Goal: Information Seeking & Learning: Find specific fact

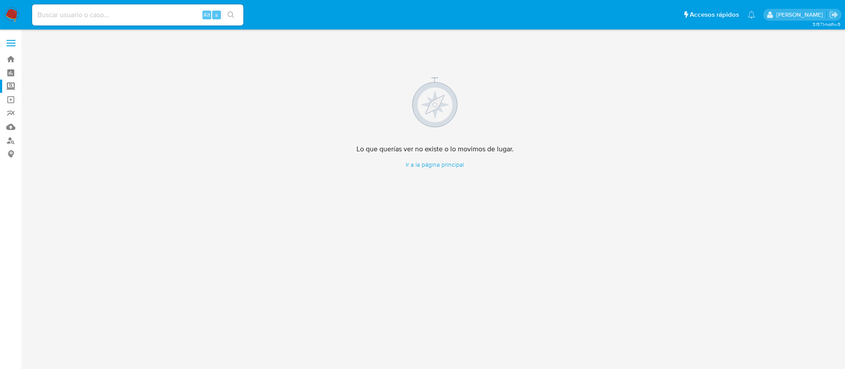
click at [12, 83] on label "Screening" at bounding box center [52, 87] width 105 height 14
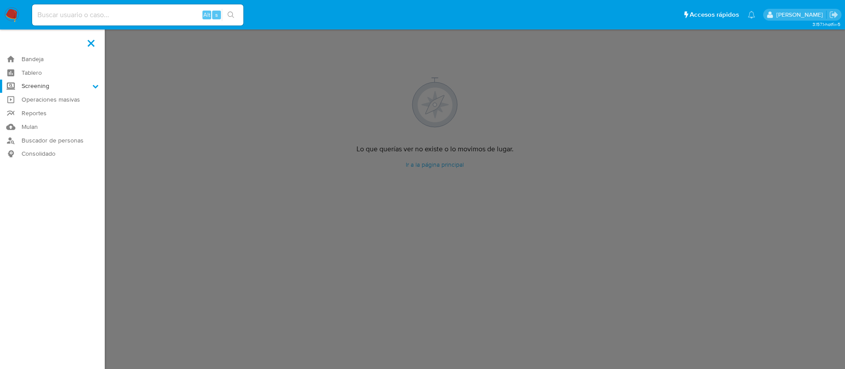
click at [0, 0] on input "Screening" at bounding box center [0, 0] width 0 height 0
click at [33, 122] on link "Herramientas" at bounding box center [52, 120] width 105 height 11
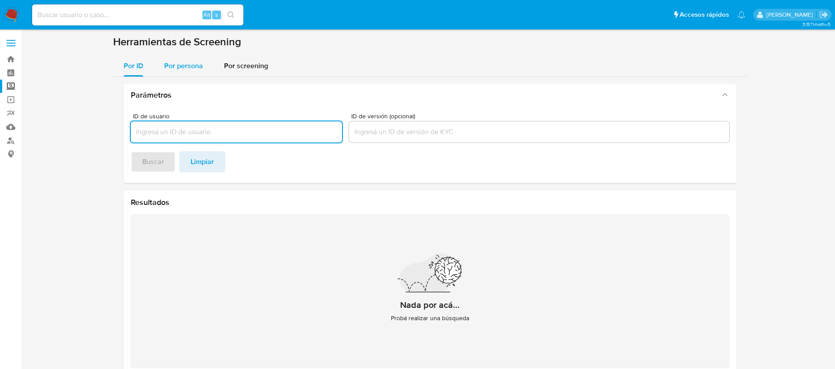
click at [168, 68] on span "Por persona" at bounding box center [183, 66] width 39 height 10
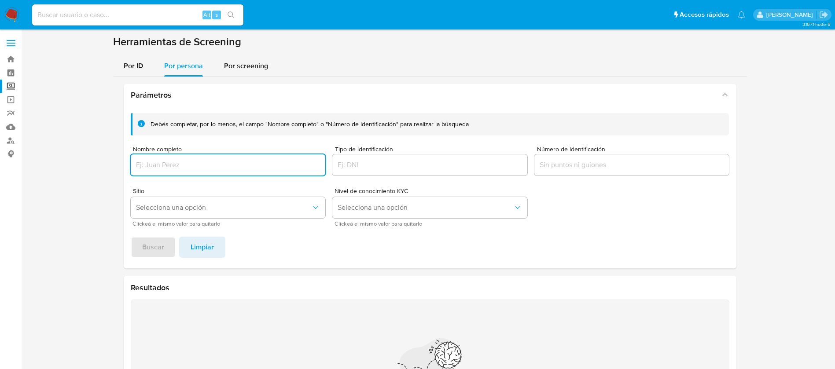
click at [176, 164] on input "Nombre completo" at bounding box center [228, 164] width 195 height 11
type input "MIGUEL ANTONIO MURILLO ESPAÑA"
click at [154, 254] on span "Buscar" at bounding box center [153, 247] width 22 height 19
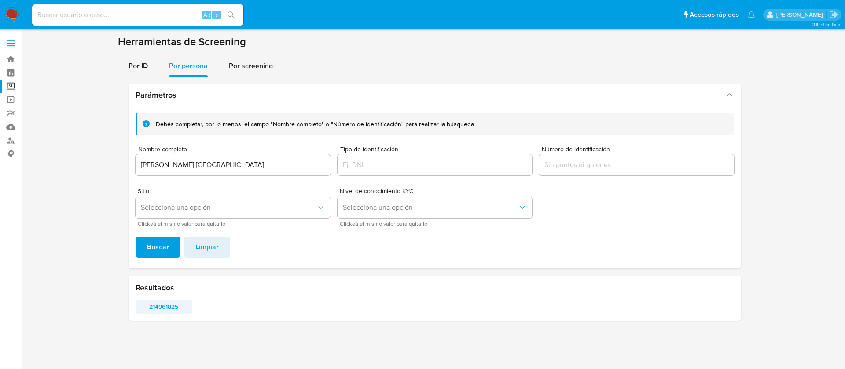
click at [164, 308] on span "214961825" at bounding box center [164, 307] width 44 height 12
click at [75, 19] on input at bounding box center [137, 14] width 211 height 11
paste input "52395440"
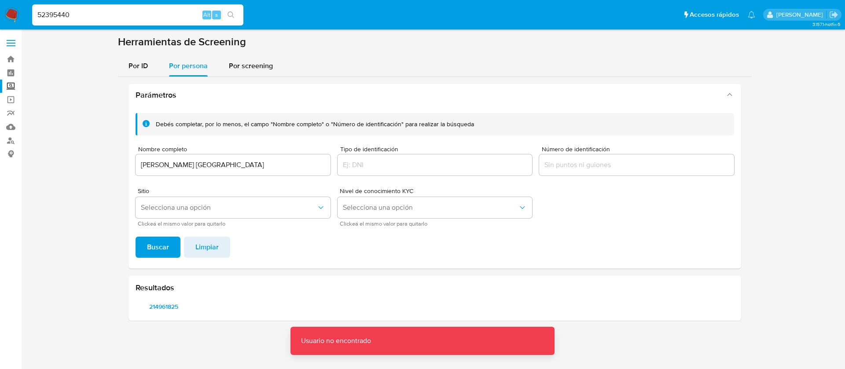
drag, startPoint x: 78, startPoint y: 18, endPoint x: 66, endPoint y: 21, distance: 12.3
click at [76, 18] on input "52395440" at bounding box center [137, 14] width 211 height 11
type input "52395440"
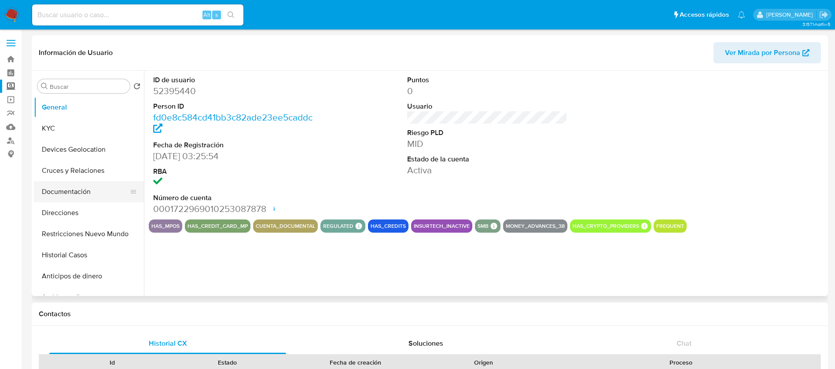
click at [102, 189] on button "Documentación" at bounding box center [85, 191] width 103 height 21
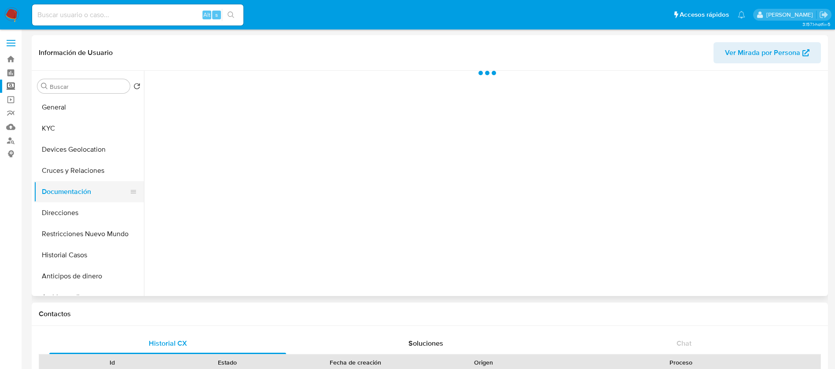
select select "10"
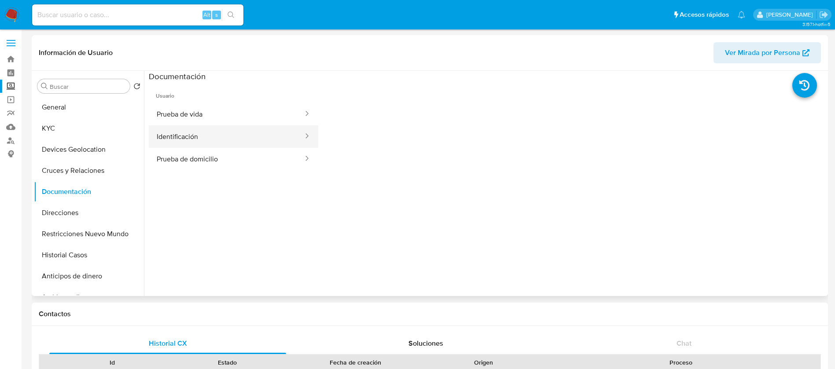
click at [198, 134] on button "Identificación" at bounding box center [226, 136] width 155 height 22
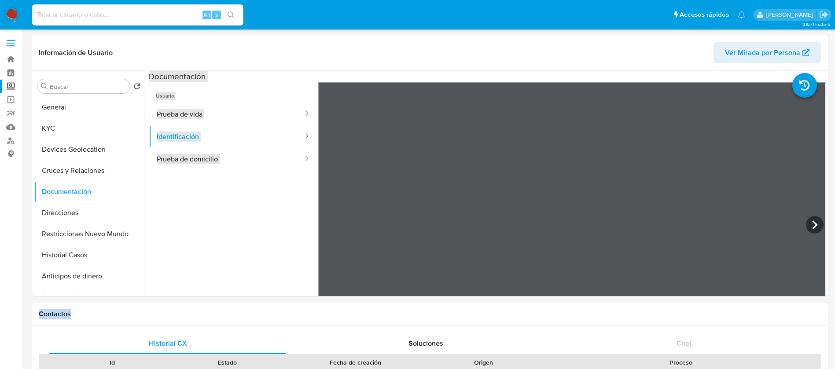
click at [226, 162] on button "Prueba de domicilio" at bounding box center [226, 159] width 155 height 22
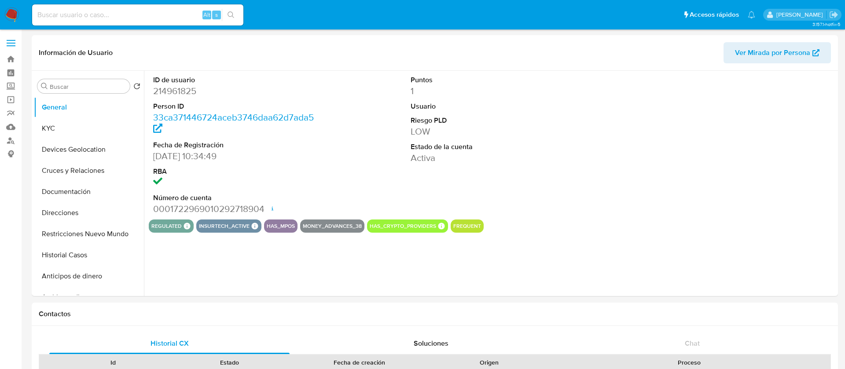
select select "10"
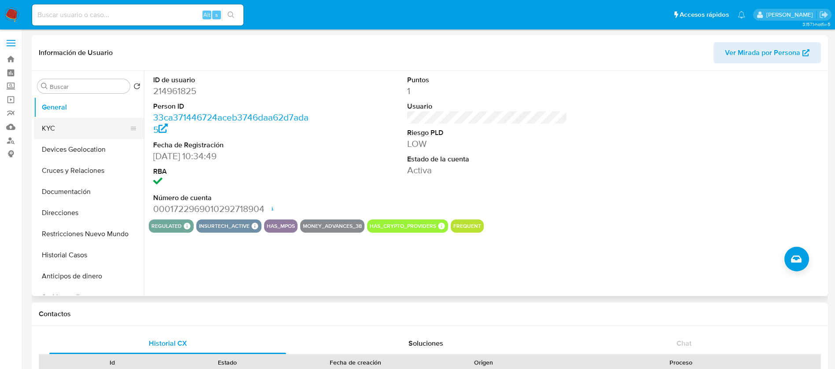
click at [83, 133] on button "KYC" at bounding box center [85, 128] width 103 height 21
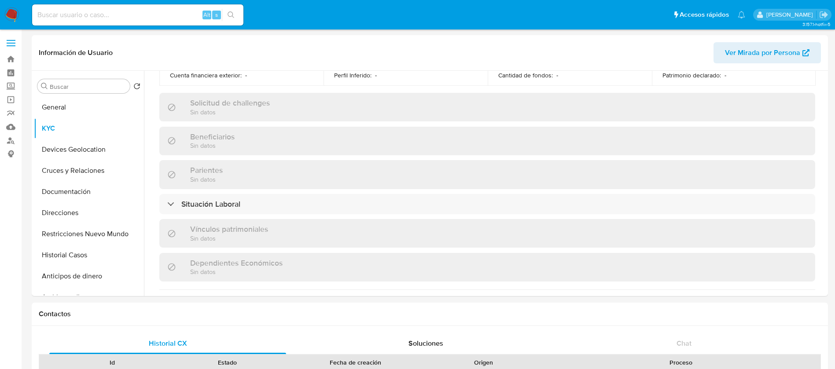
scroll to position [544, 0]
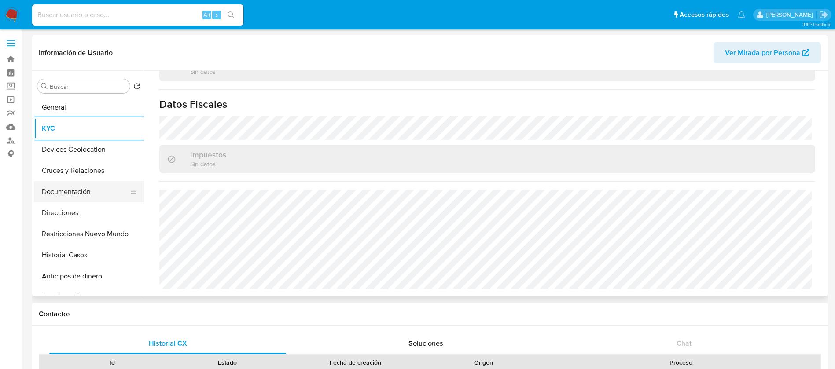
click at [108, 197] on button "Documentación" at bounding box center [85, 191] width 103 height 21
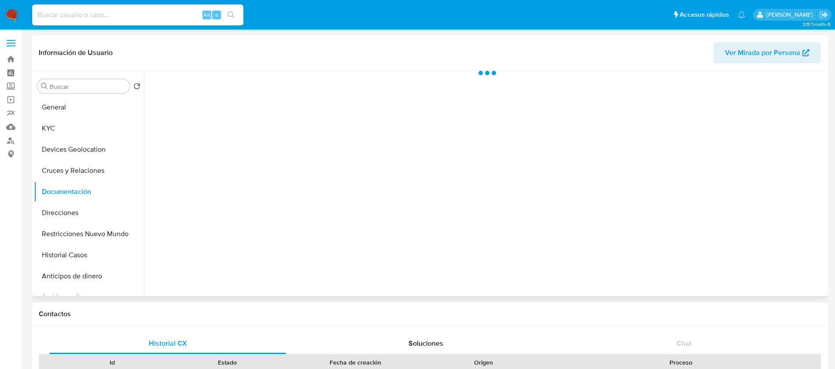
scroll to position [0, 0]
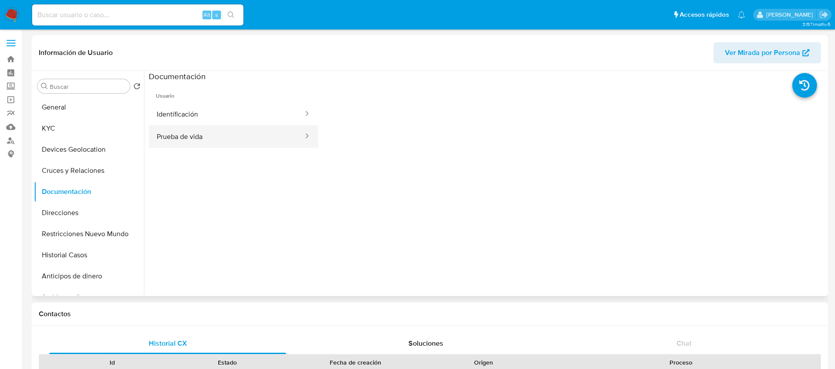
click at [230, 125] on button "Prueba de vida" at bounding box center [226, 136] width 155 height 22
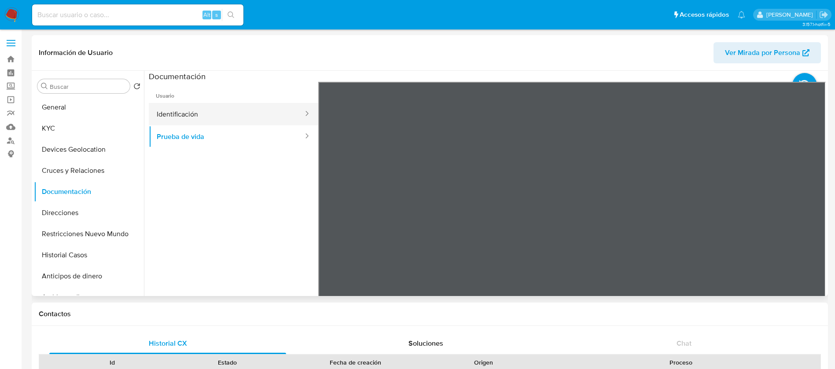
click at [233, 109] on button "Identificación" at bounding box center [226, 114] width 155 height 22
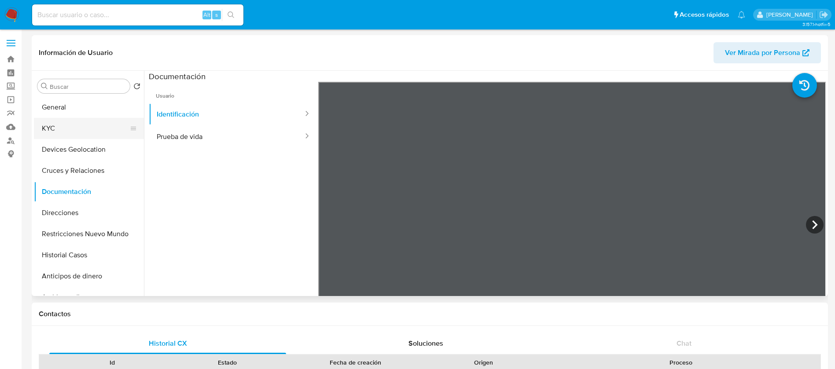
click at [110, 121] on button "KYC" at bounding box center [85, 128] width 103 height 21
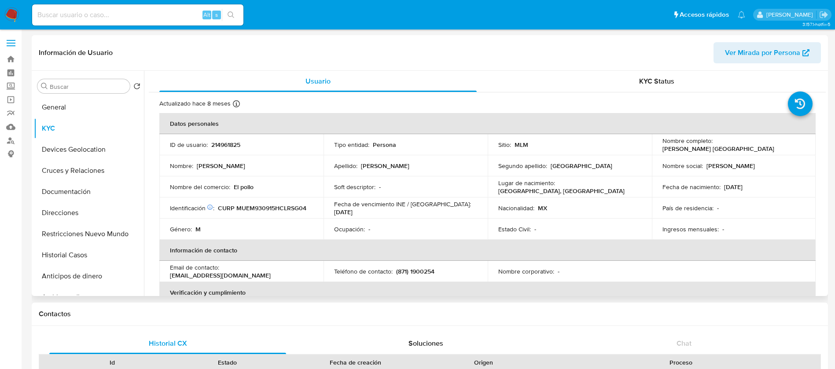
drag, startPoint x: 229, startPoint y: 141, endPoint x: 224, endPoint y: 147, distance: 7.2
click at [227, 141] on p "214961825" at bounding box center [225, 145] width 29 height 8
click at [222, 149] on td "ID de usuario : 214961825" at bounding box center [241, 144] width 164 height 21
click at [222, 146] on p "214961825" at bounding box center [225, 145] width 29 height 8
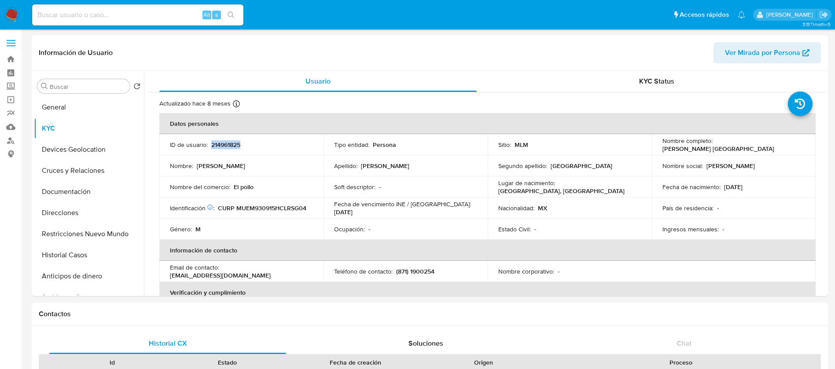
copy p "214961825"
click at [717, 208] on div "País de residencia : -" at bounding box center [733, 208] width 143 height 8
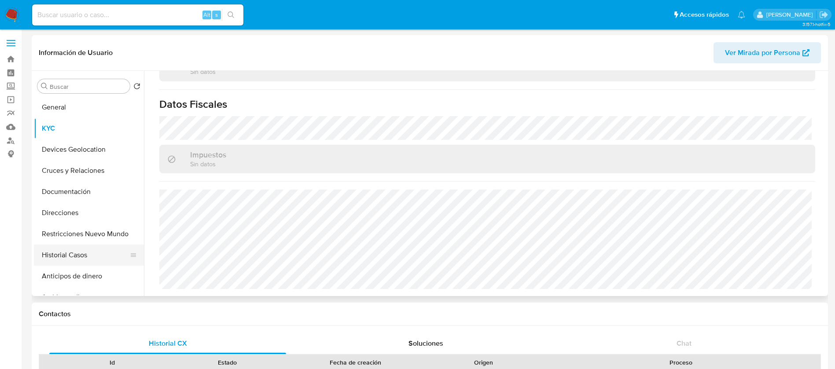
click at [82, 259] on button "Historial Casos" at bounding box center [85, 255] width 103 height 21
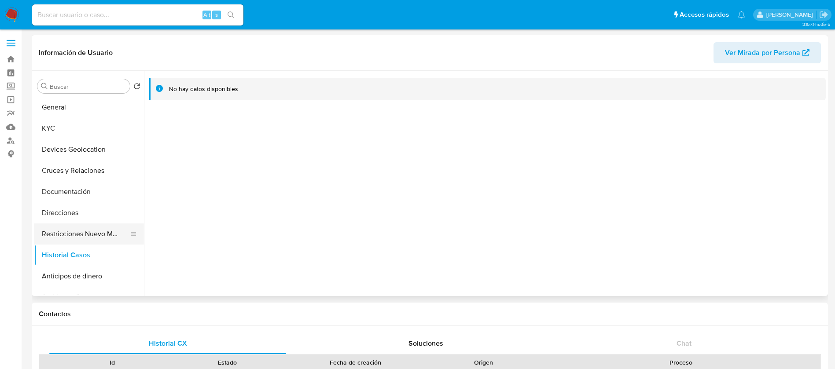
click at [71, 237] on button "Restricciones Nuevo Mundo" at bounding box center [85, 234] width 103 height 21
